Goal: Register for event/course

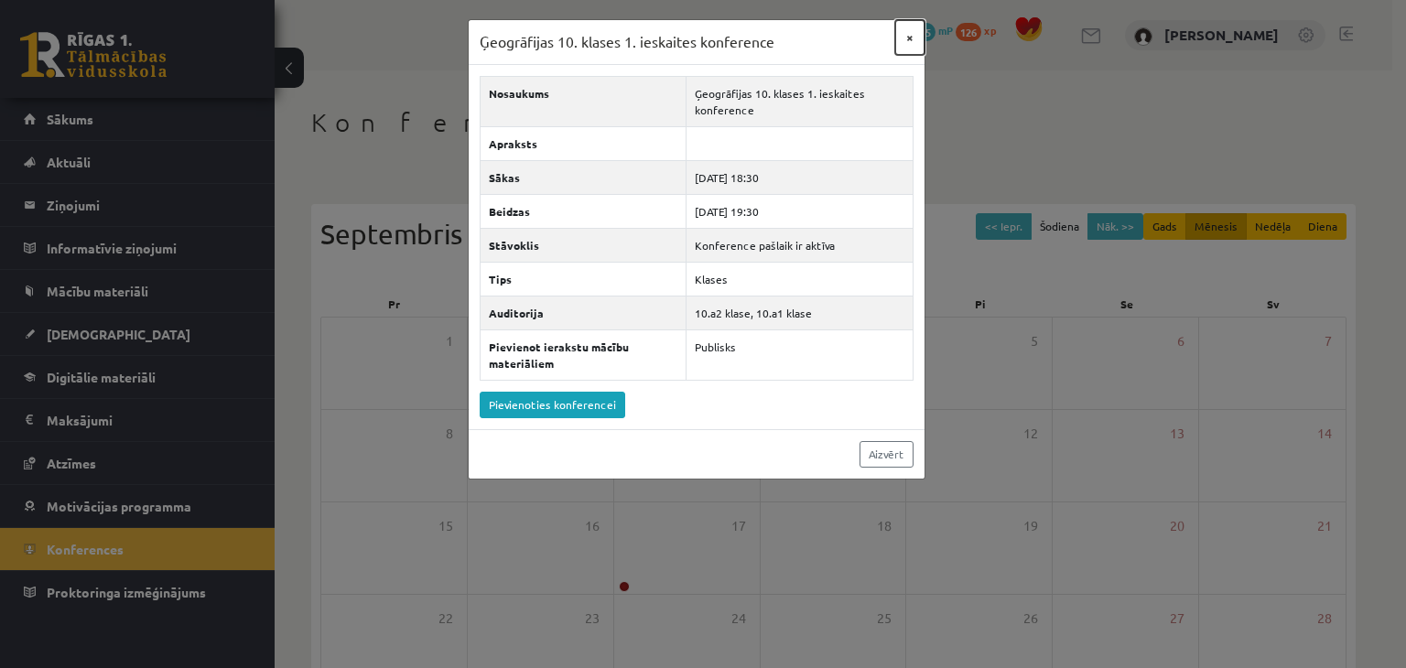
click at [908, 38] on button "×" at bounding box center [909, 37] width 29 height 35
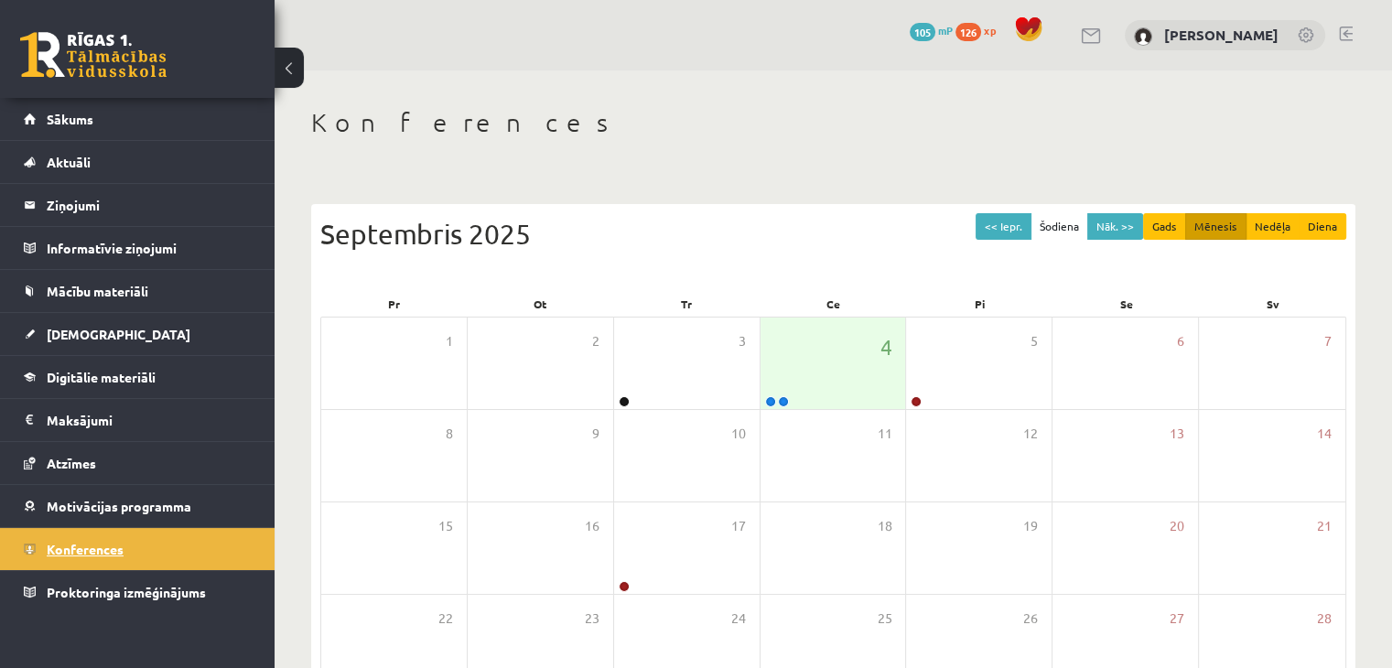
click at [68, 546] on span "Konferences" at bounding box center [85, 549] width 77 height 16
click at [837, 382] on div "4" at bounding box center [832, 364] width 145 height 92
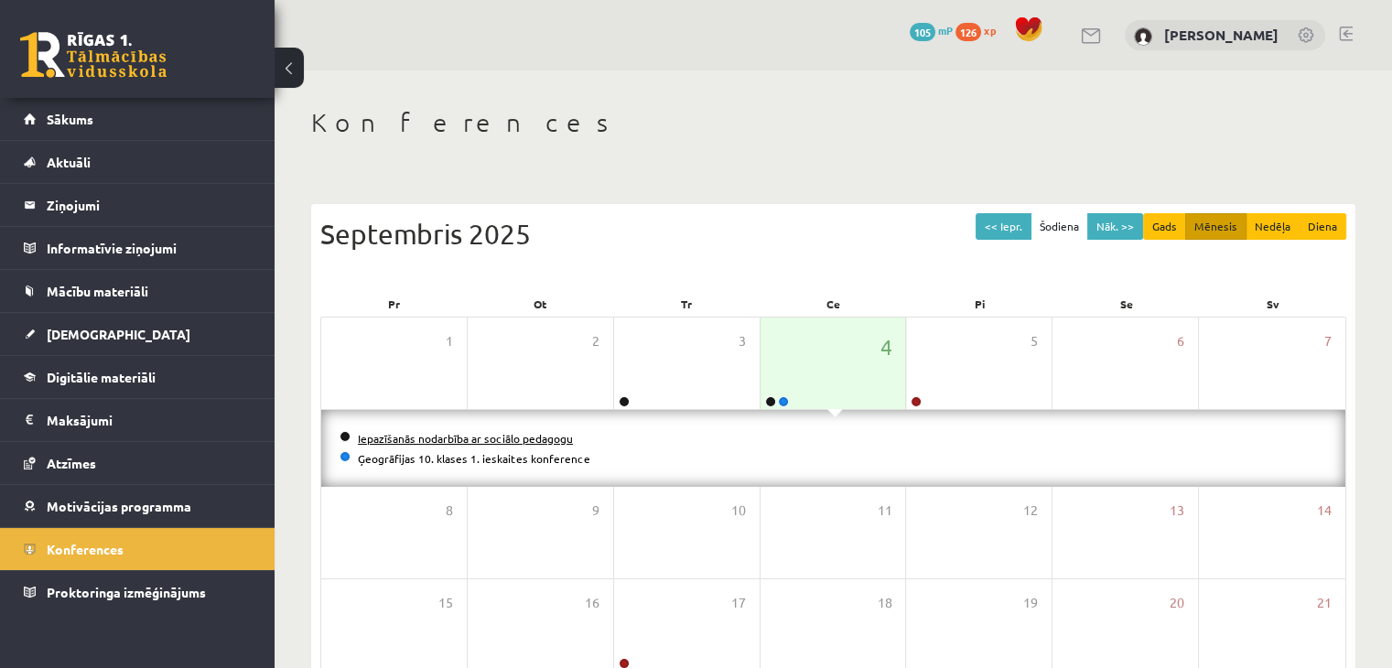
click at [516, 433] on link "Iepazīšanās nodarbība ar sociālo pedagogu" at bounding box center [465, 438] width 215 height 15
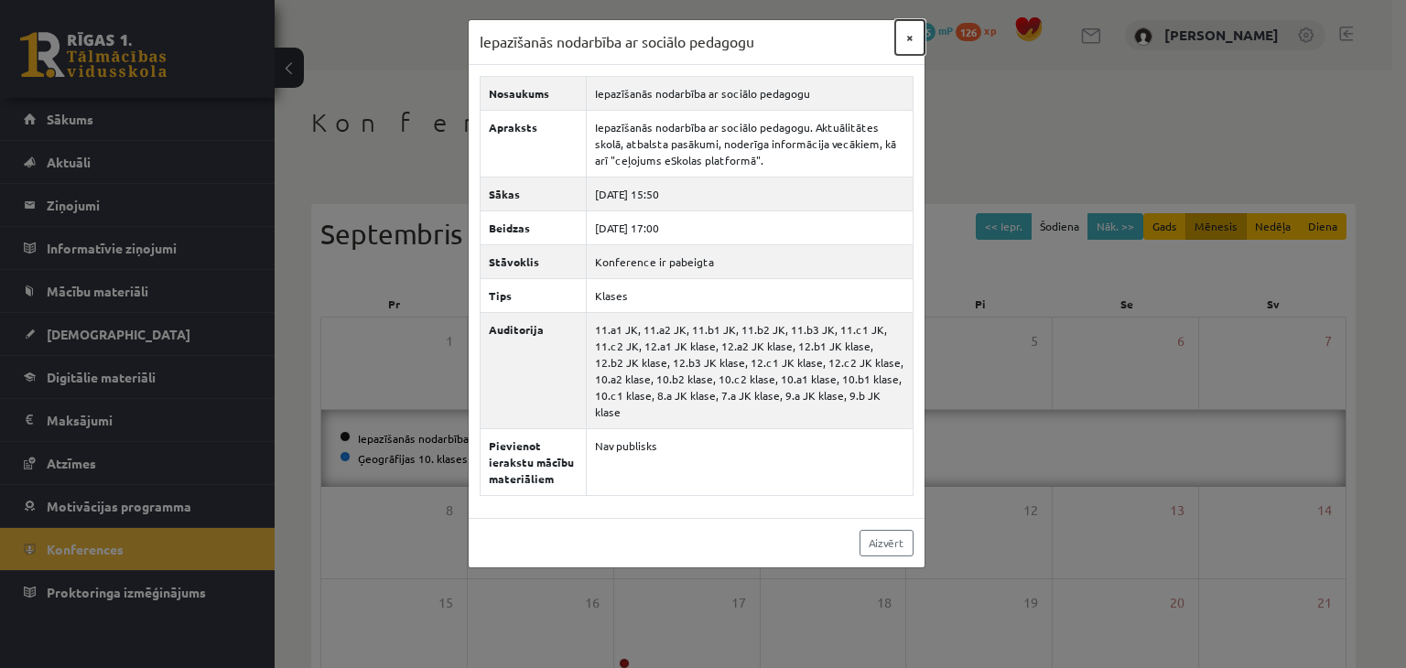
click at [898, 37] on button "×" at bounding box center [909, 37] width 29 height 35
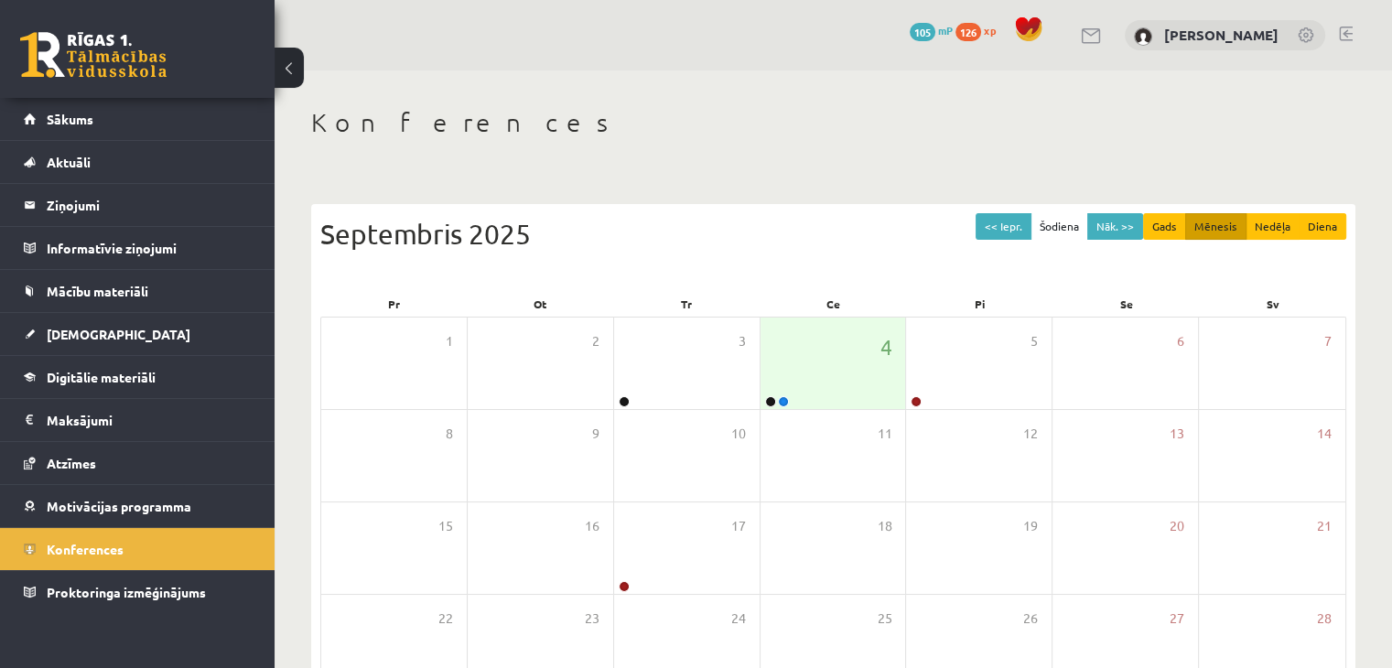
click at [134, 47] on link at bounding box center [93, 55] width 146 height 46
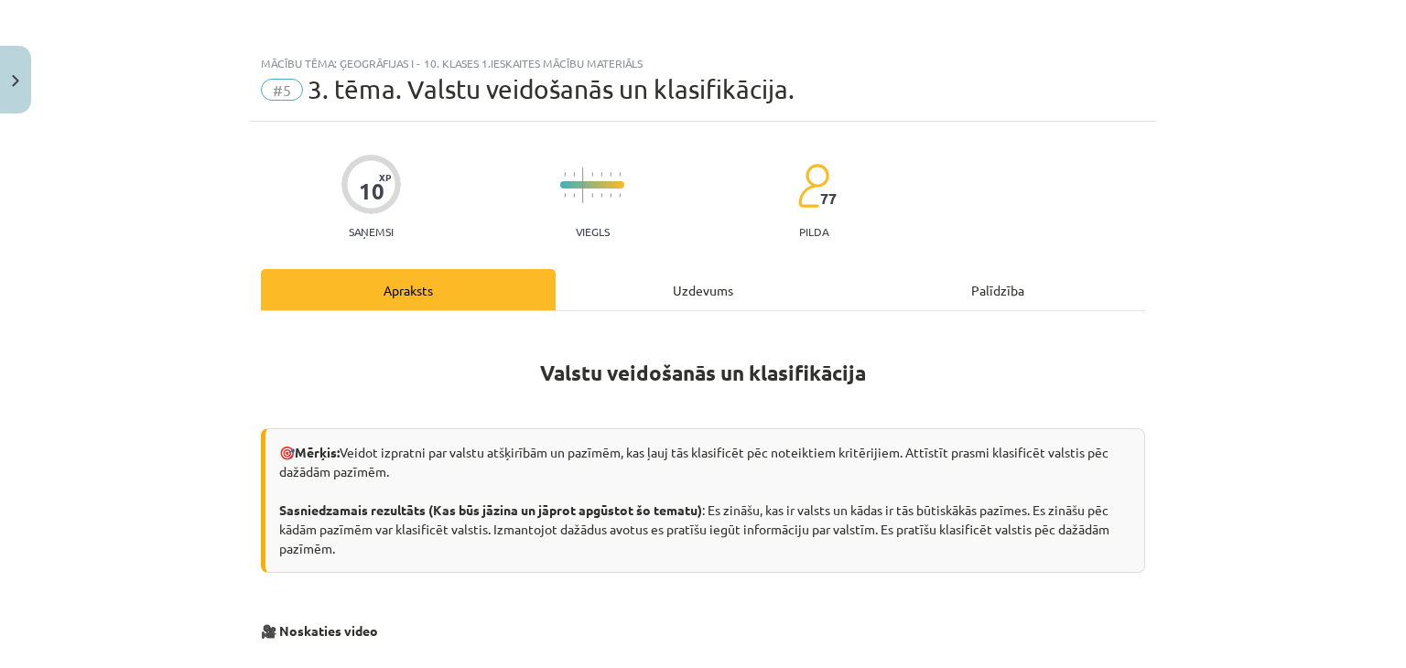
scroll to position [497, 0]
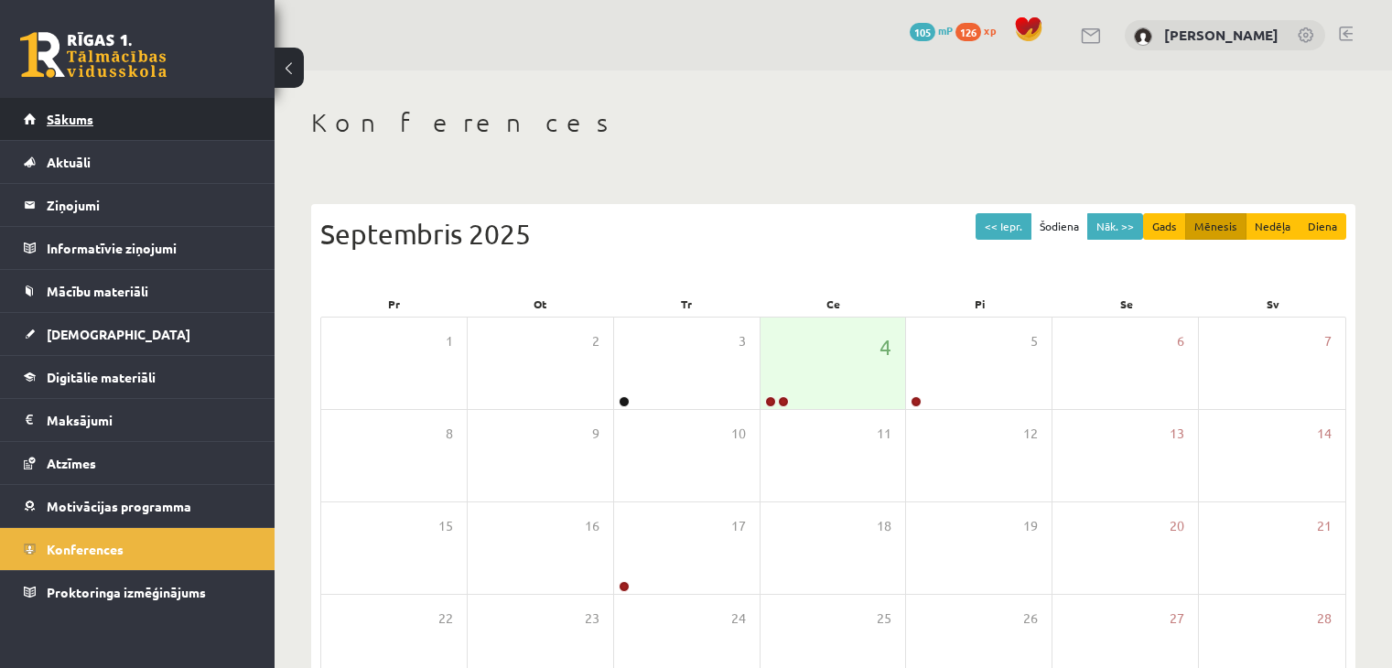
scroll to position [183, 0]
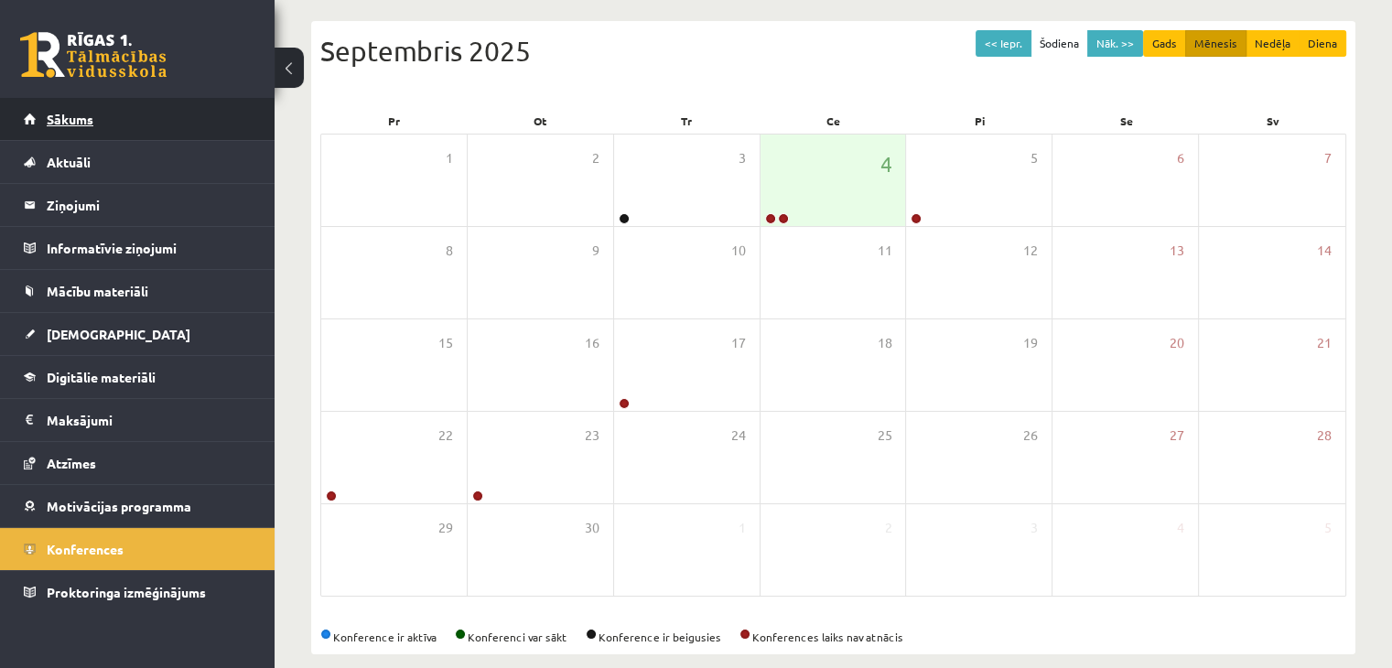
click at [91, 124] on span "Sākums" at bounding box center [70, 119] width 47 height 16
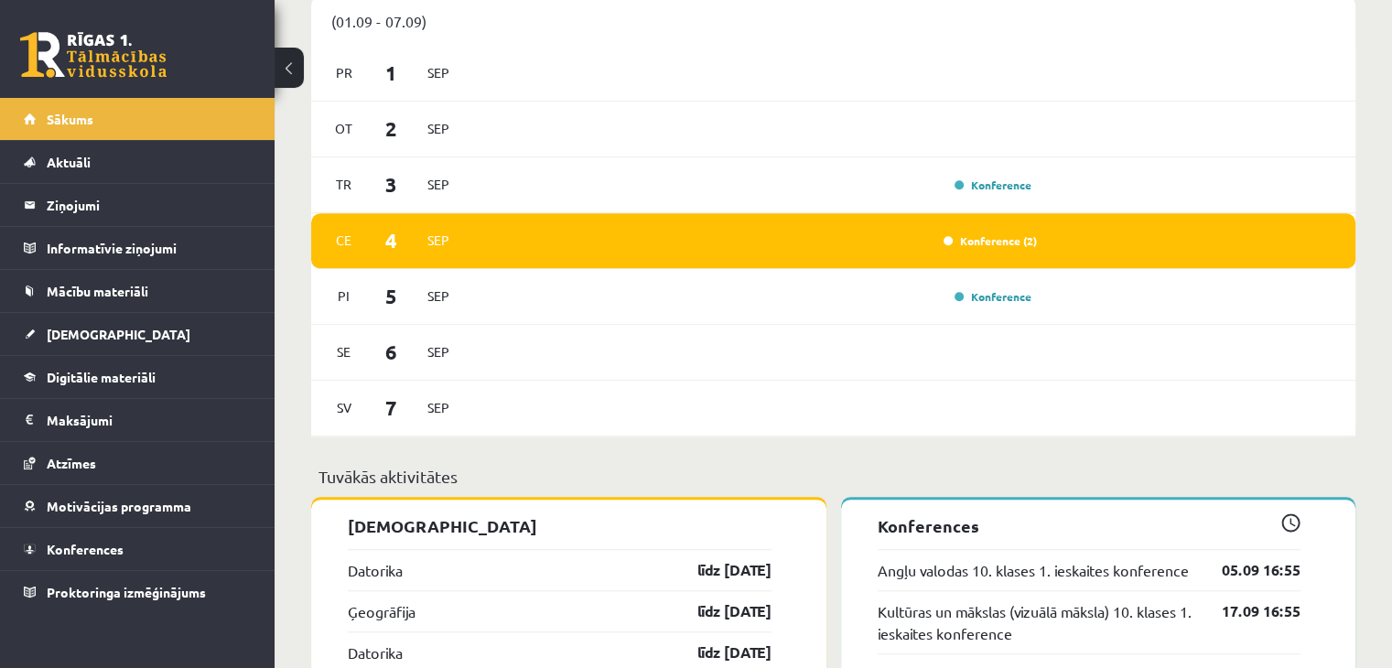
scroll to position [1556, 0]
